Goal: Task Accomplishment & Management: Use online tool/utility

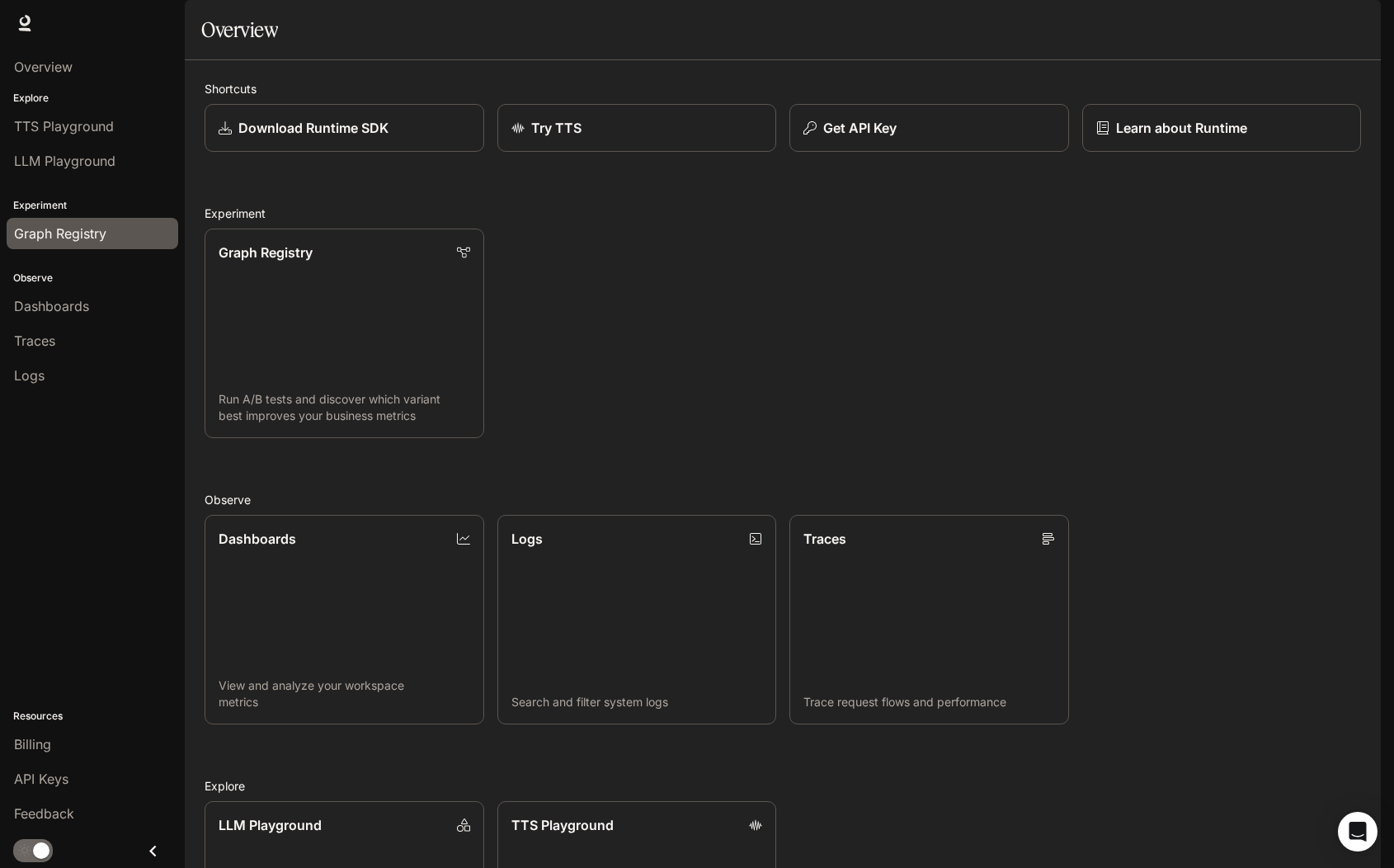
click at [93, 236] on span "Graph Registry" at bounding box center [61, 233] width 93 height 19
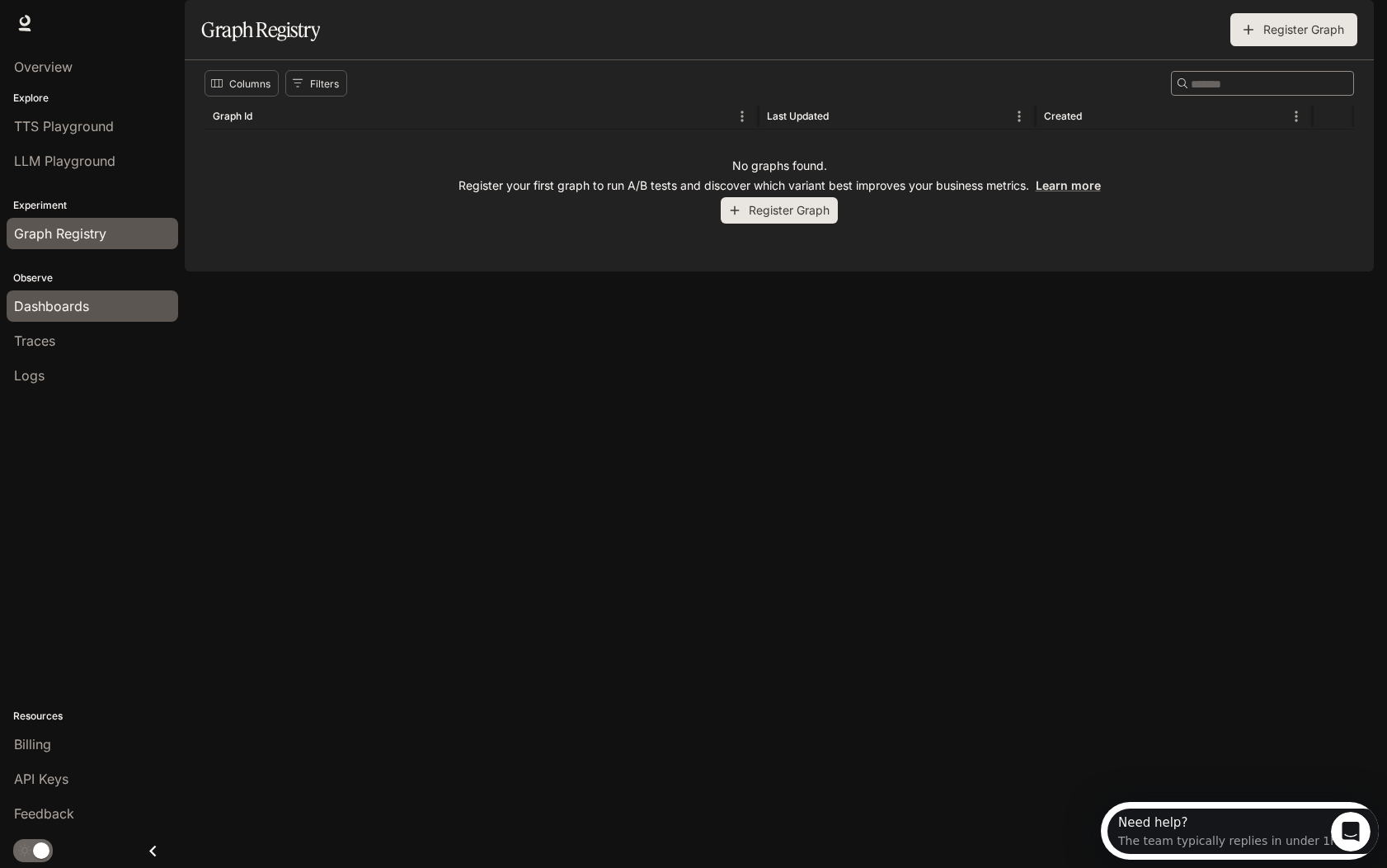
click at [109, 303] on div "Dashboards" at bounding box center [93, 305] width 157 height 19
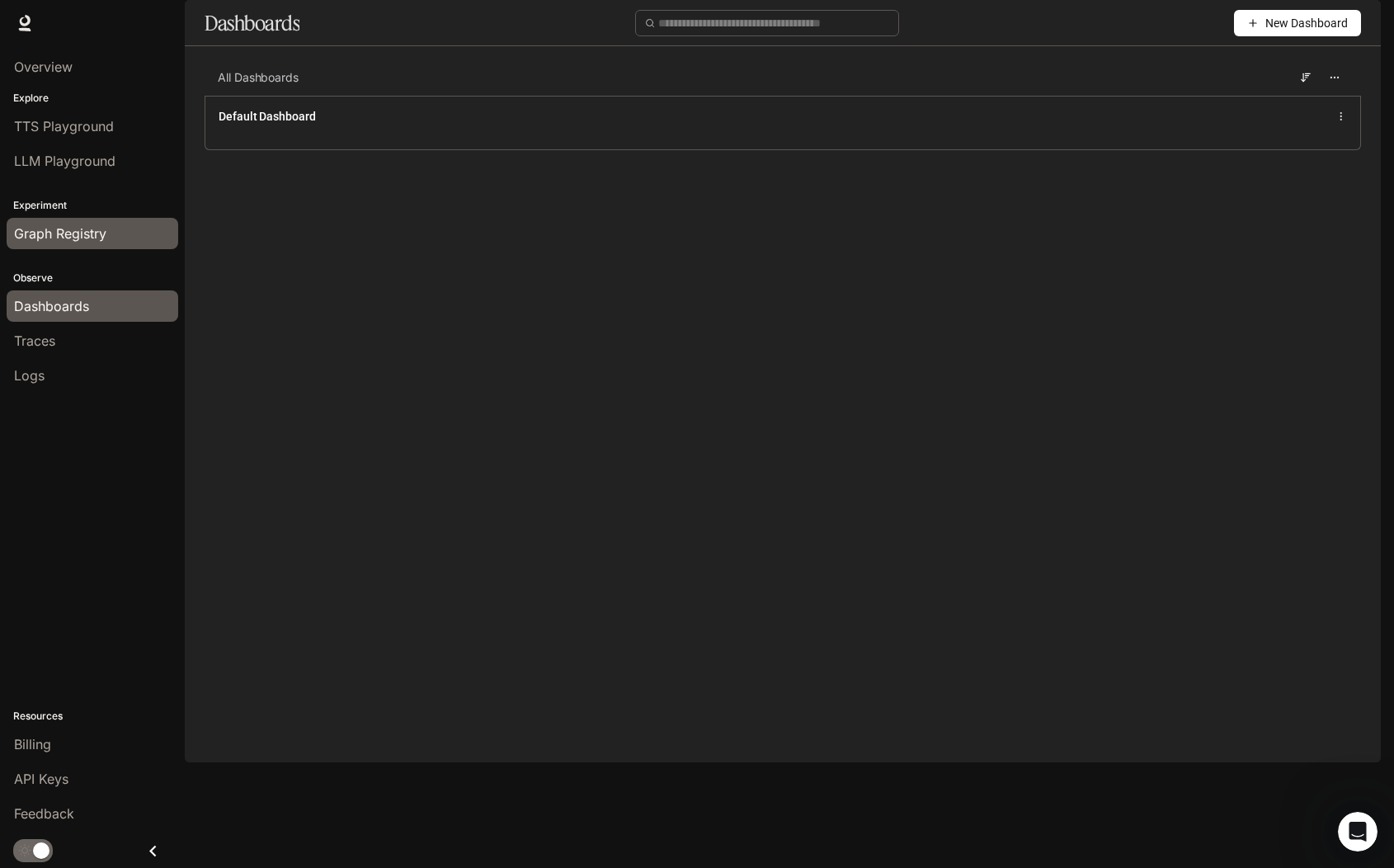
click at [97, 232] on span "Graph Registry" at bounding box center [61, 233] width 93 height 19
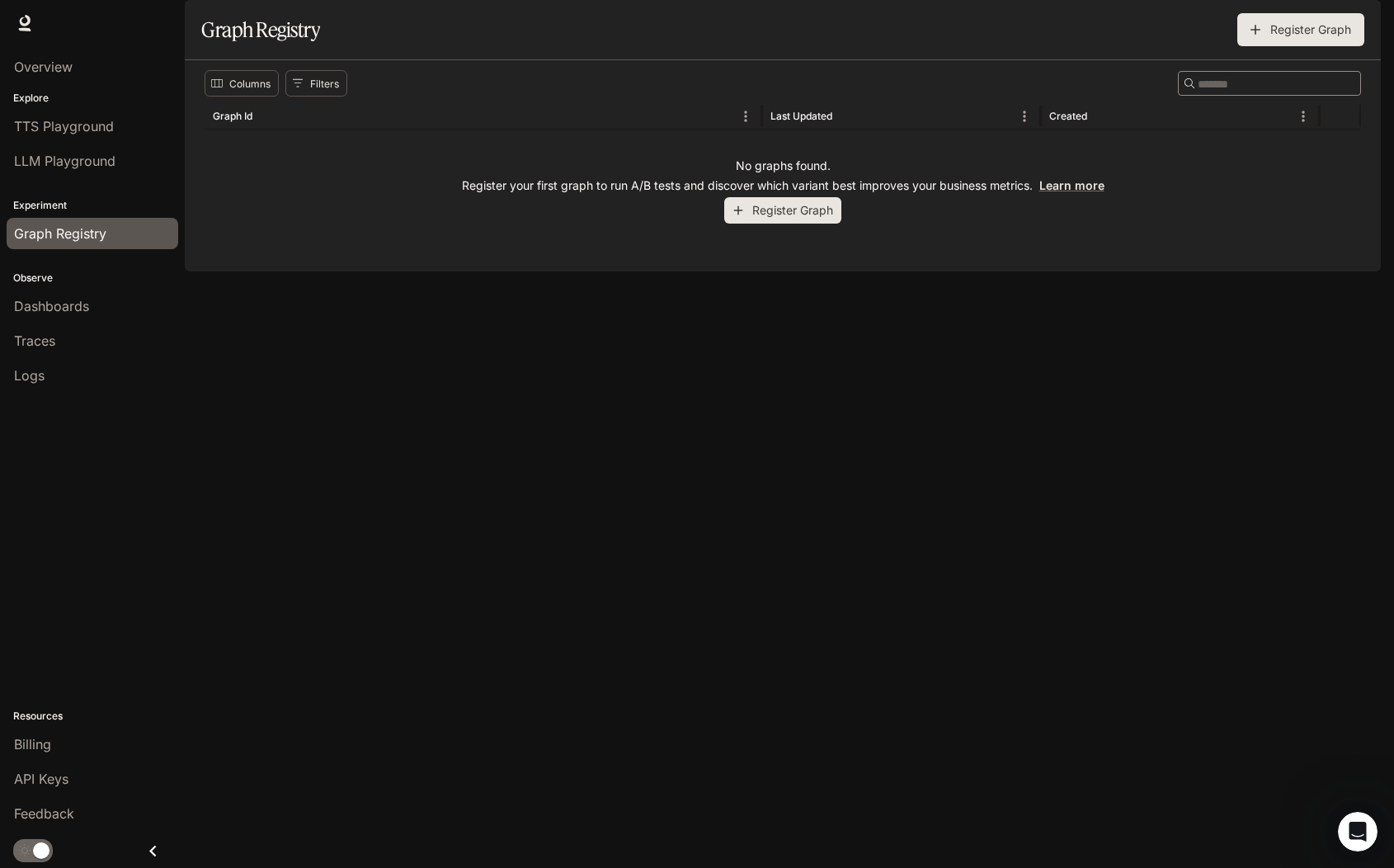
click at [759, 224] on button "Register Graph" at bounding box center [782, 211] width 117 height 27
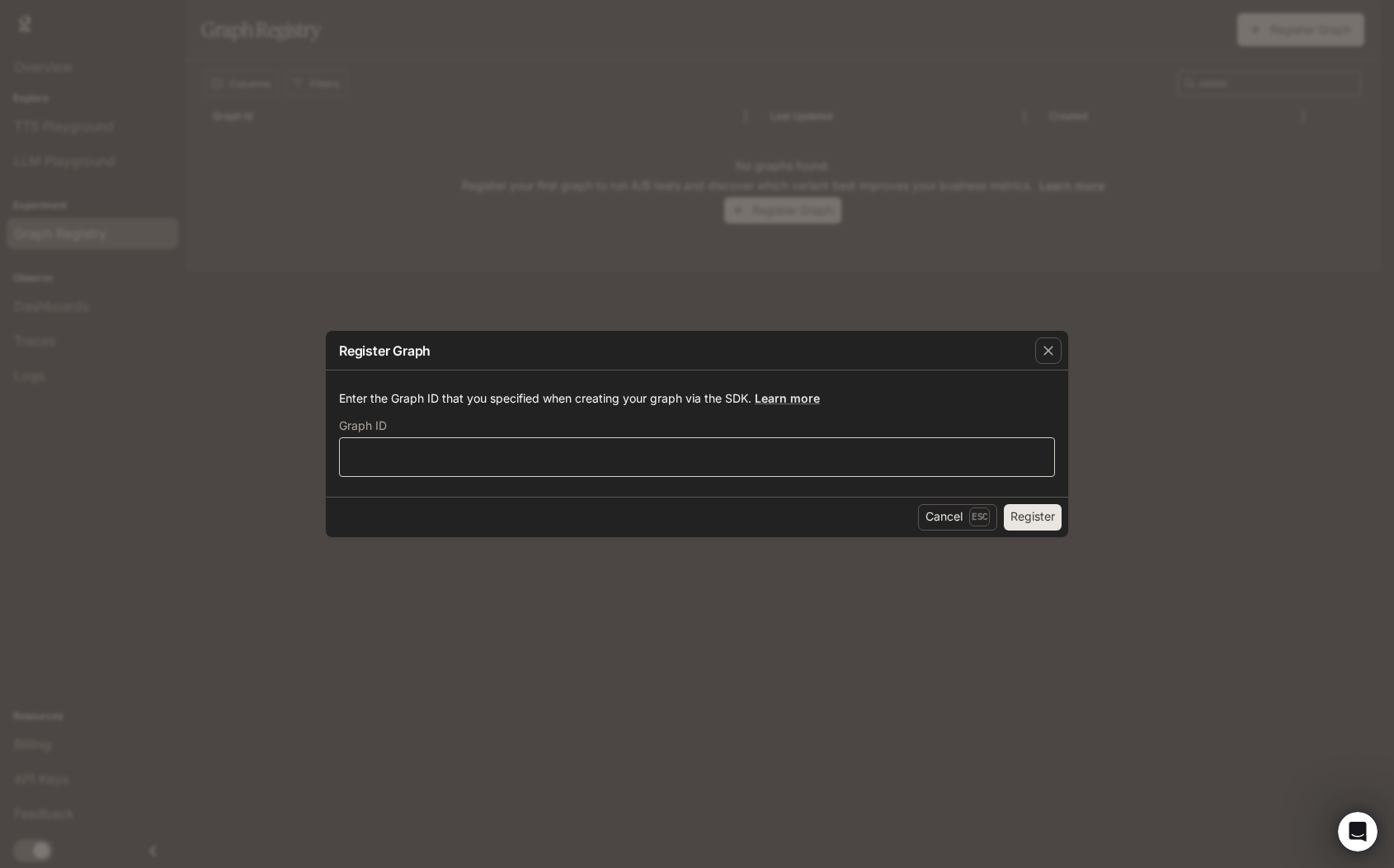
click at [714, 468] on div "​" at bounding box center [697, 457] width 716 height 40
click at [804, 395] on link "Learn more" at bounding box center [787, 398] width 65 height 14
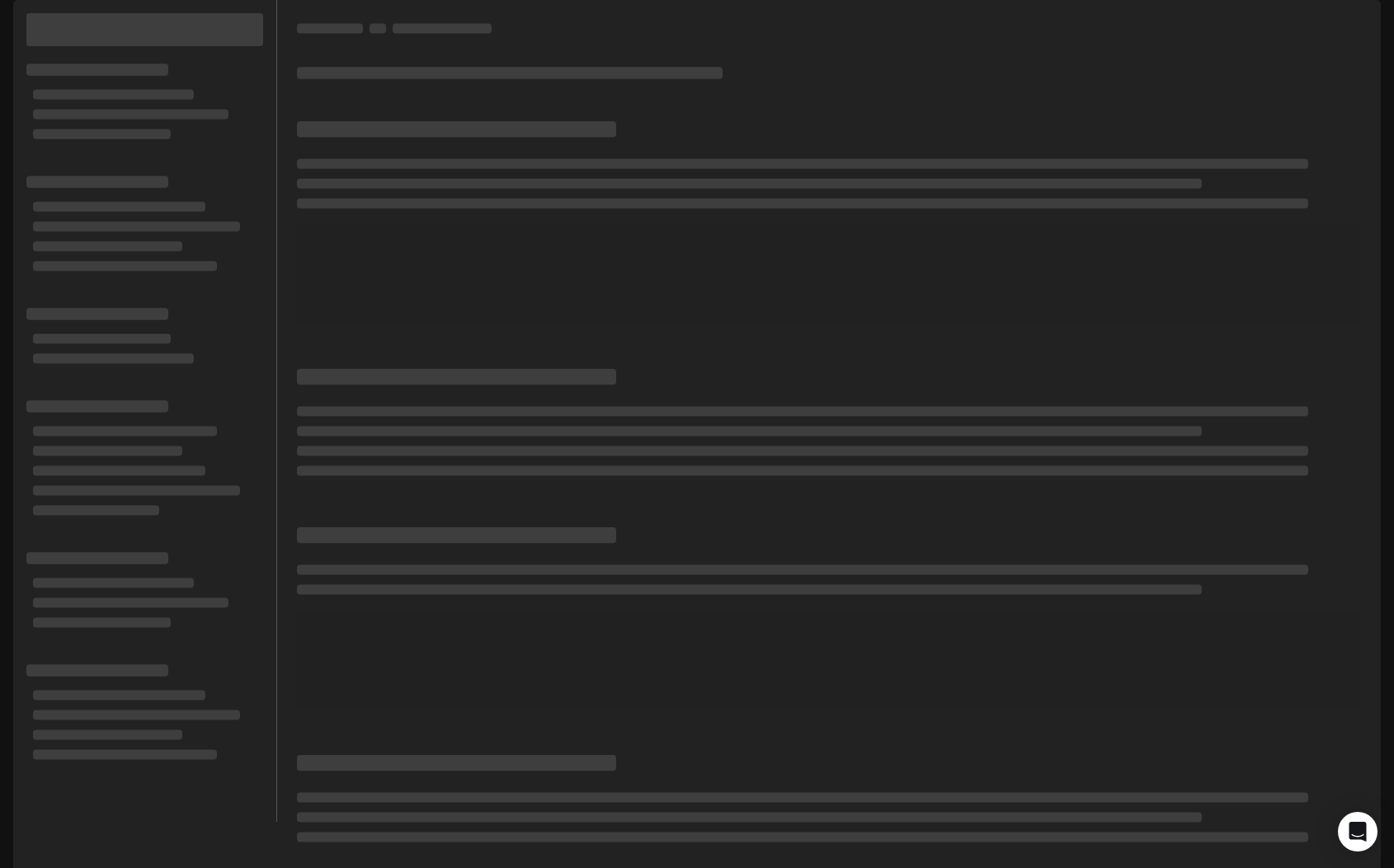
click at [1194, 33] on link "Runtime Runtime" at bounding box center [1202, 23] width 60 height 33
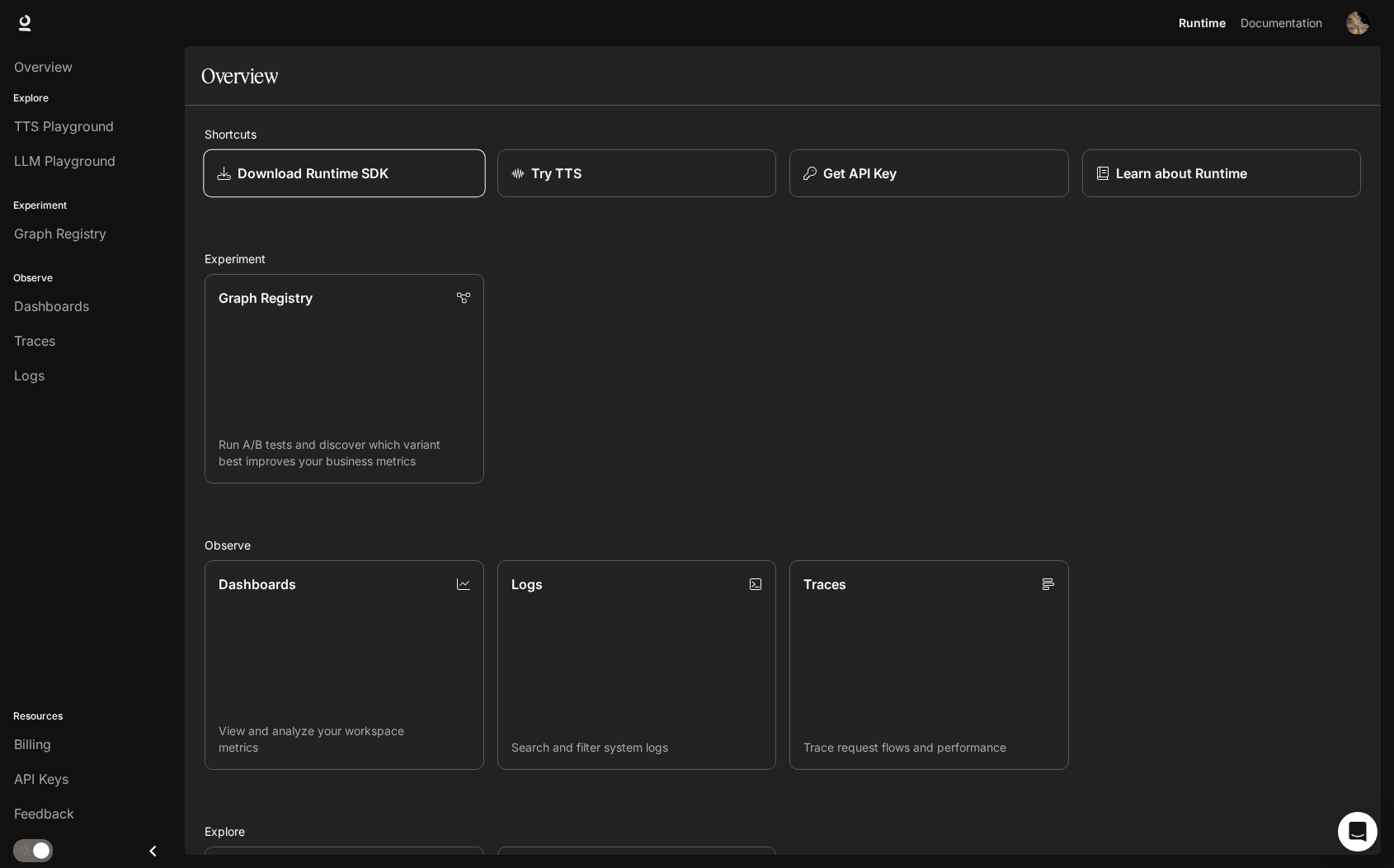
click at [437, 185] on link "Download Runtime SDK" at bounding box center [344, 174] width 282 height 49
